Goal: Task Accomplishment & Management: Manage account settings

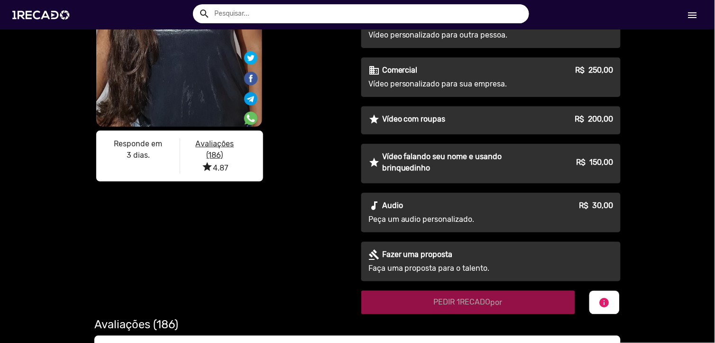
scroll to position [211, 0]
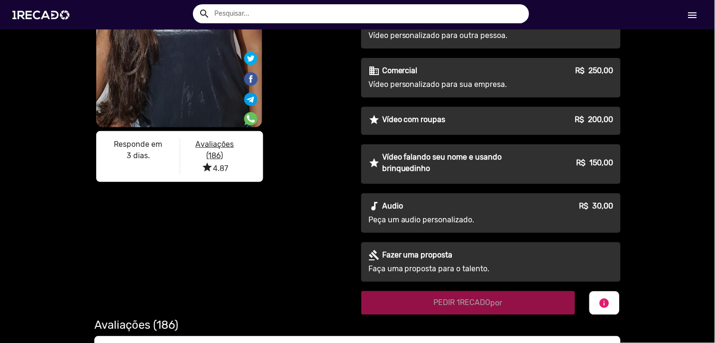
click at [701, 14] on link "menu" at bounding box center [693, 14] width 30 height 17
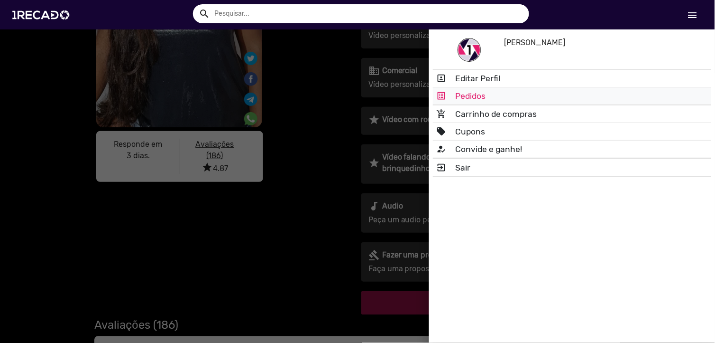
click at [494, 88] on link "list_alt Pedidos" at bounding box center [572, 95] width 278 height 17
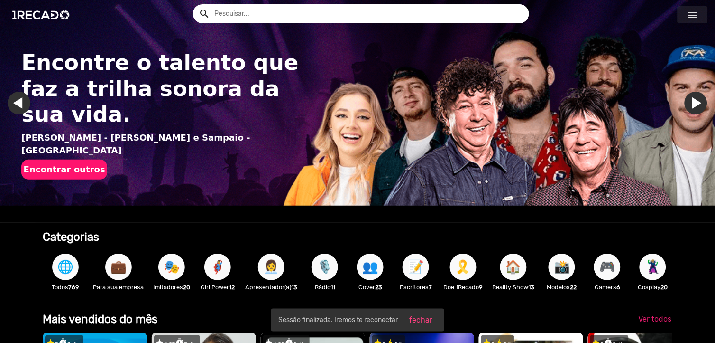
click at [696, 15] on mat-icon "menu" at bounding box center [692, 14] width 11 height 11
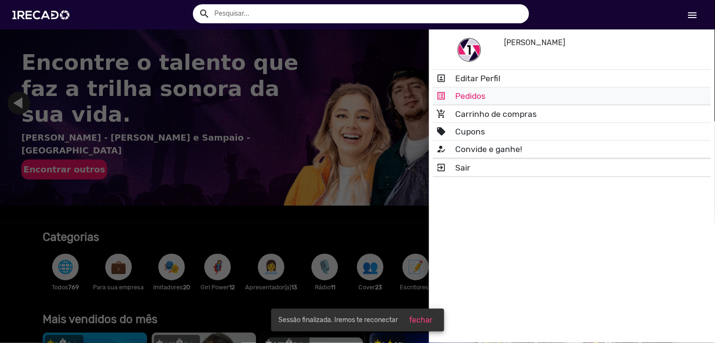
click at [456, 94] on link "list_alt Pedidos" at bounding box center [572, 95] width 278 height 17
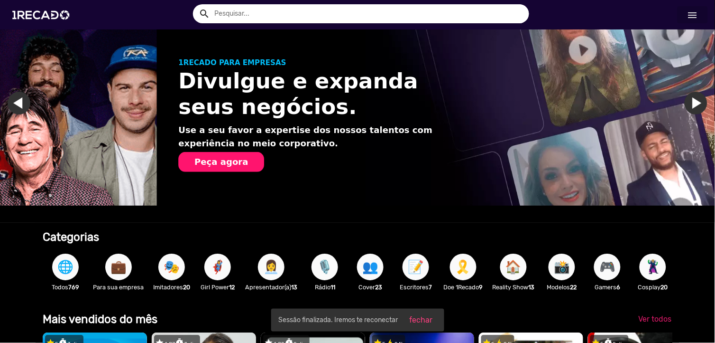
scroll to position [0, 708]
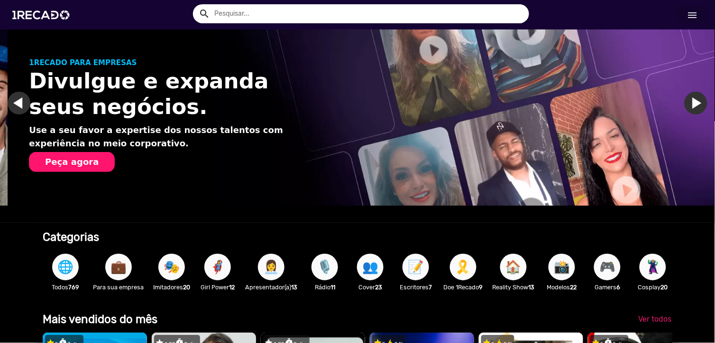
click at [689, 13] on mat-icon "menu" at bounding box center [692, 14] width 11 height 11
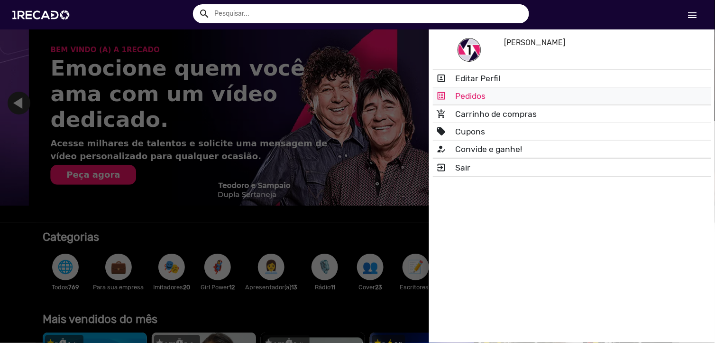
scroll to position [0, 1416]
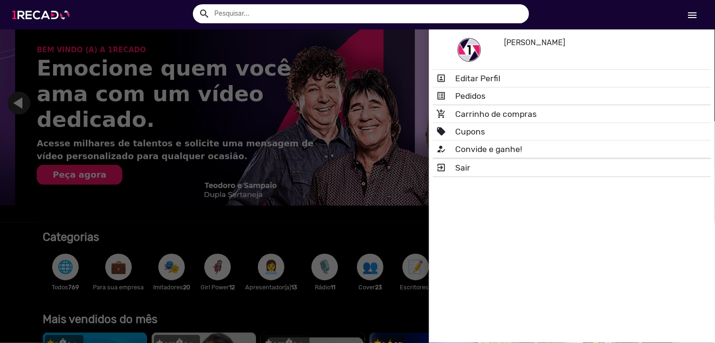
click at [40, 18] on img at bounding box center [43, 15] width 72 height 40
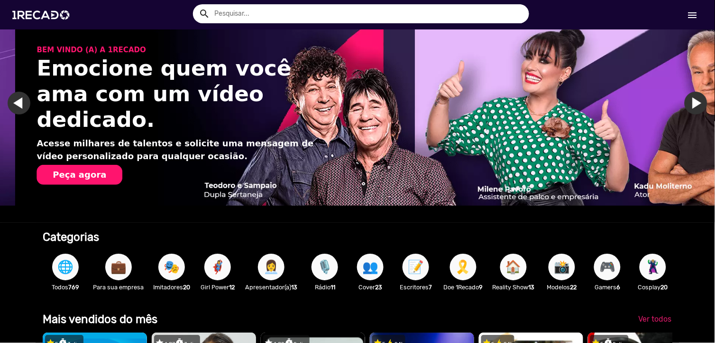
click at [700, 12] on link "menu" at bounding box center [693, 14] width 30 height 17
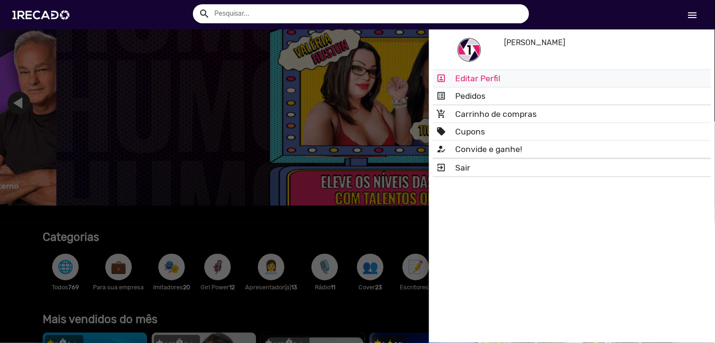
scroll to position [0, 2124]
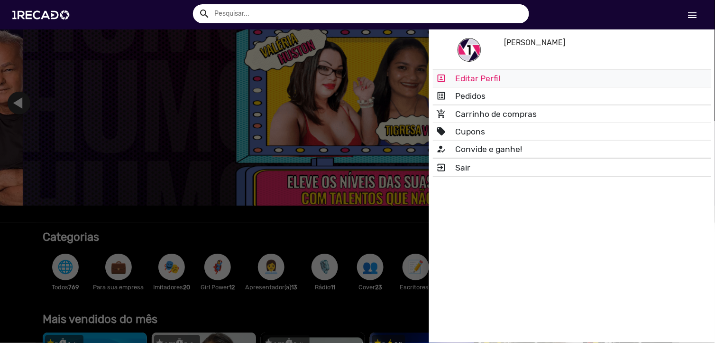
click at [465, 79] on link "portrait Editar Perfil" at bounding box center [572, 78] width 278 height 17
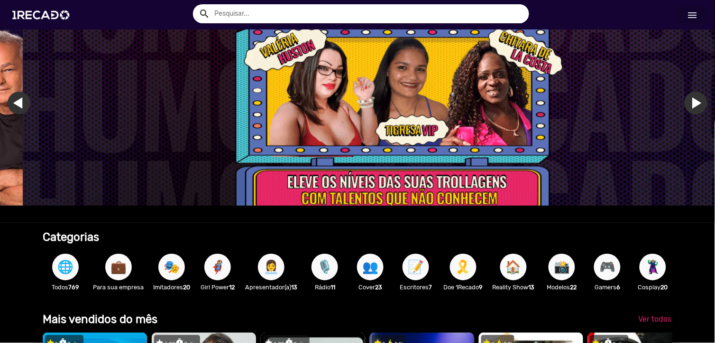
click at [691, 16] on mat-icon "menu" at bounding box center [692, 14] width 11 height 11
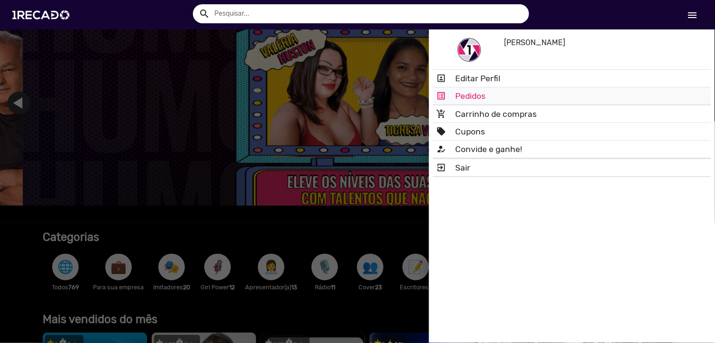
drag, startPoint x: 445, startPoint y: 92, endPoint x: 437, endPoint y: 95, distance: 8.3
drag, startPoint x: 437, startPoint y: 95, endPoint x: 441, endPoint y: 78, distance: 17.6
drag, startPoint x: 441, startPoint y: 78, endPoint x: 295, endPoint y: 196, distance: 188.3
click at [295, 196] on div at bounding box center [357, 171] width 715 height 343
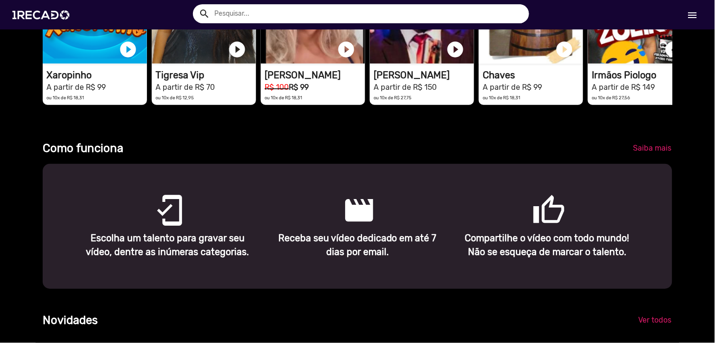
scroll to position [527, 0]
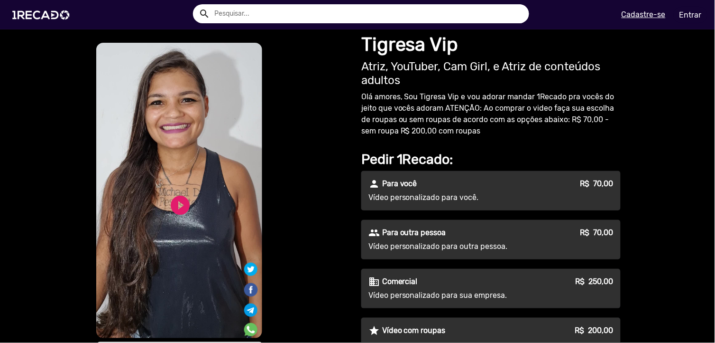
click at [697, 21] on link "Entrar" at bounding box center [691, 15] width 35 height 17
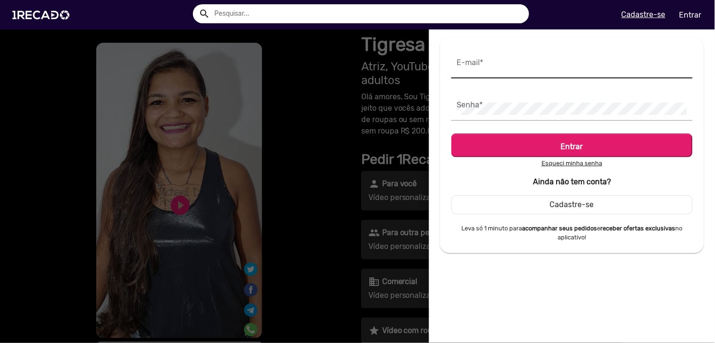
click at [545, 73] on div "E-mail *" at bounding box center [572, 63] width 230 height 29
click at [528, 70] on input "E-mail *" at bounding box center [572, 66] width 230 height 12
type input "mucuripraia@hotmail.com"
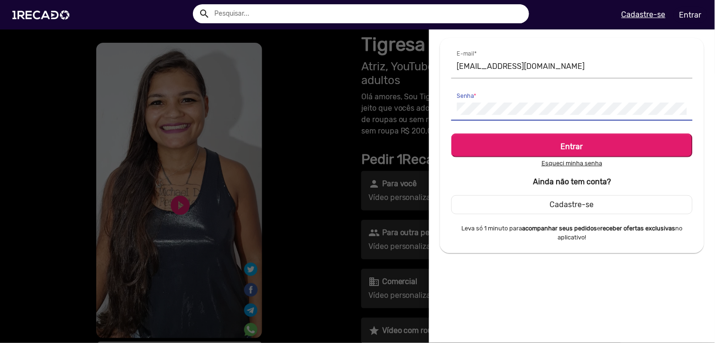
click at [452, 133] on button "Entrar" at bounding box center [572, 145] width 241 height 24
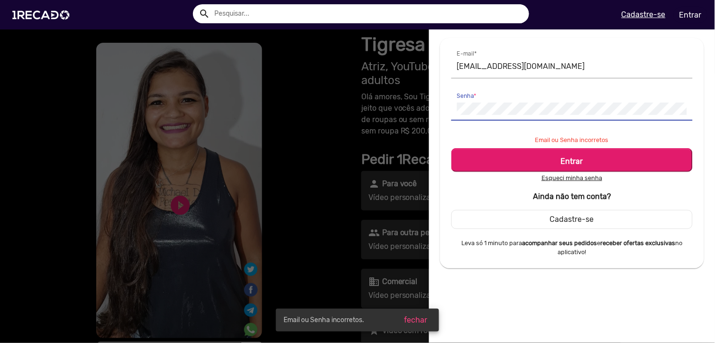
click at [452, 148] on button "Entrar" at bounding box center [572, 160] width 241 height 24
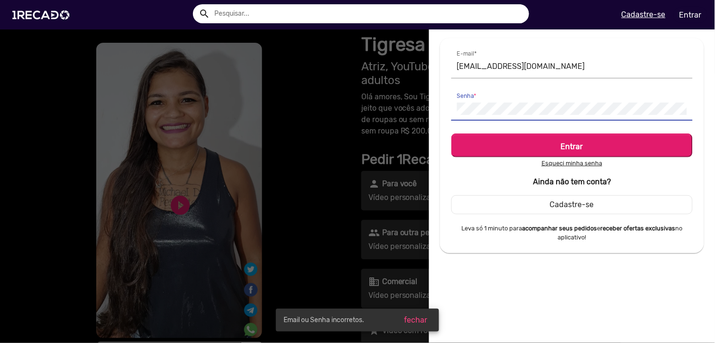
click at [452, 133] on button "Entrar" at bounding box center [572, 145] width 241 height 24
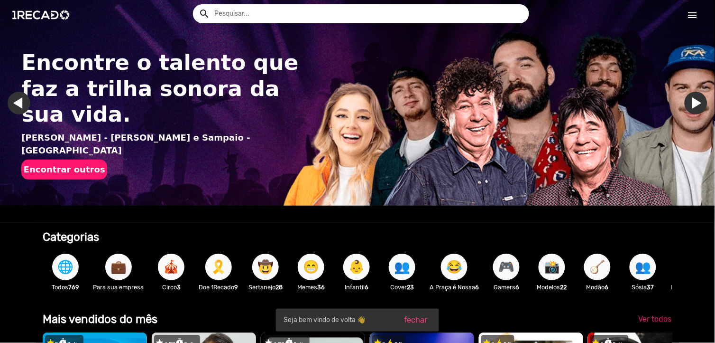
click at [693, 13] on mat-icon "menu" at bounding box center [692, 14] width 11 height 11
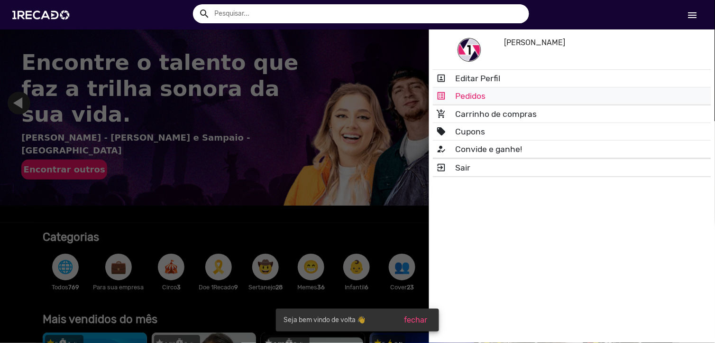
click at [532, 96] on link "list_alt Pedidos" at bounding box center [572, 95] width 278 height 17
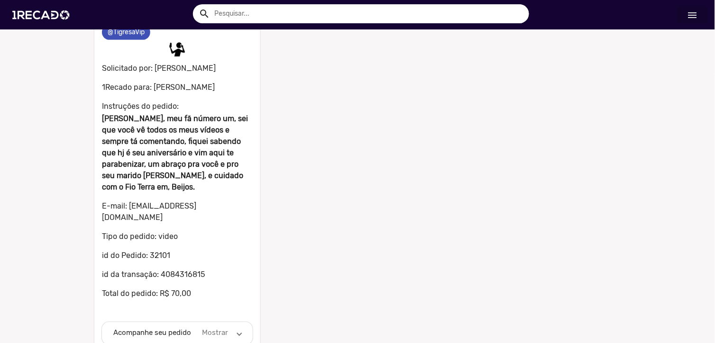
scroll to position [76, 0]
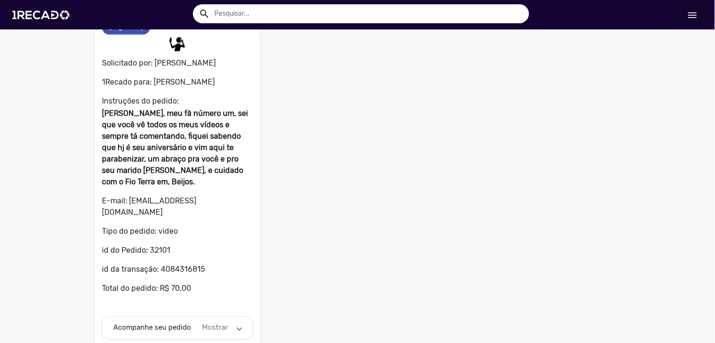
click at [205, 322] on mat-panel-description "Mostrar" at bounding box center [215, 327] width 29 height 11
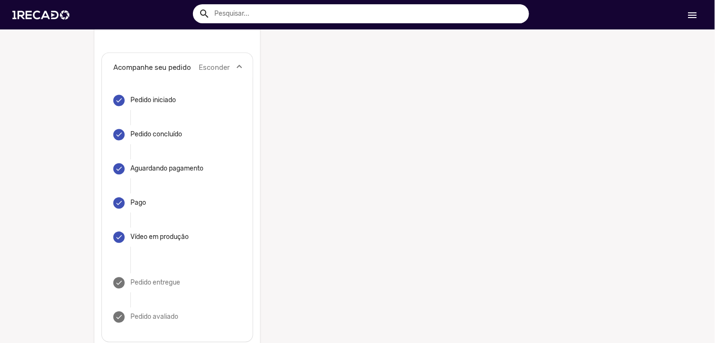
scroll to position [342, 0]
